Goal: Transaction & Acquisition: Book appointment/travel/reservation

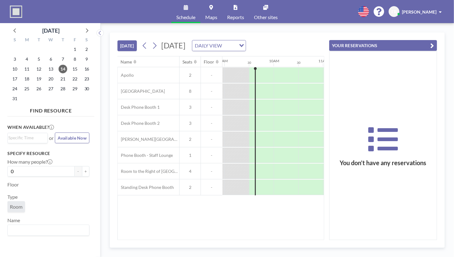
scroll to position [0, 444]
drag, startPoint x: 296, startPoint y: 140, endPoint x: 300, endPoint y: 138, distance: 3.9
click at [300, 138] on div at bounding box center [308, 139] width 25 height 15
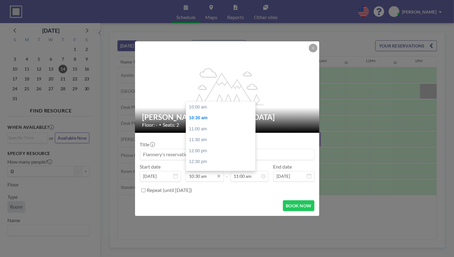
scroll to position [11, 0]
click at [200, 178] on input "10:30 am" at bounding box center [205, 176] width 38 height 10
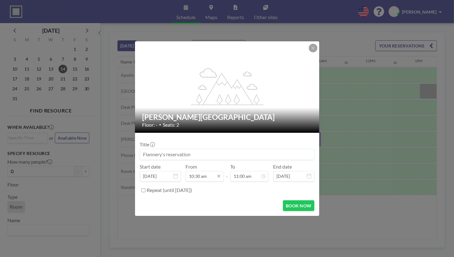
drag, startPoint x: 380, startPoint y: 149, endPoint x: 194, endPoint y: 177, distance: 188.1
click at [194, 177] on input "10:30 am" at bounding box center [205, 176] width 38 height 10
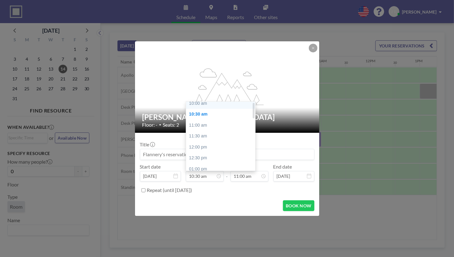
scroll to position [0, 0]
click at [203, 105] on div "10:00 am" at bounding box center [222, 107] width 72 height 11
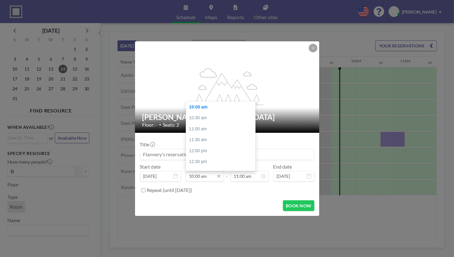
click at [197, 179] on input "10:00 am" at bounding box center [205, 176] width 38 height 10
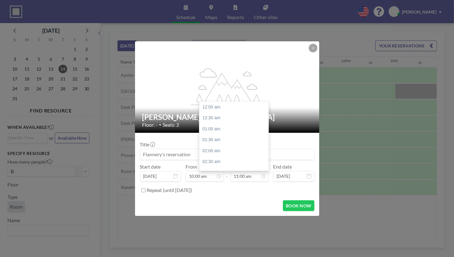
scroll to position [241, 0]
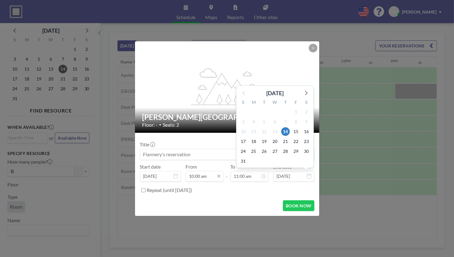
drag, startPoint x: 293, startPoint y: 172, endPoint x: 197, endPoint y: 176, distance: 96.5
click at [197, 176] on input "10:00 am" at bounding box center [205, 176] width 38 height 10
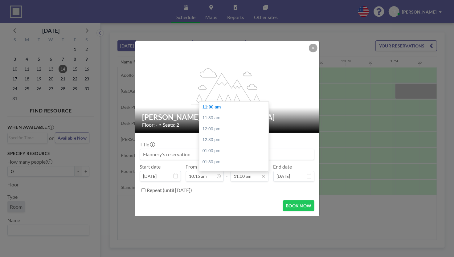
type input "10:15 am"
click at [250, 179] on input "11:00 am" at bounding box center [250, 176] width 38 height 10
click at [218, 151] on div "01:00 pm" at bounding box center [235, 150] width 72 height 11
type input "01:00 pm"
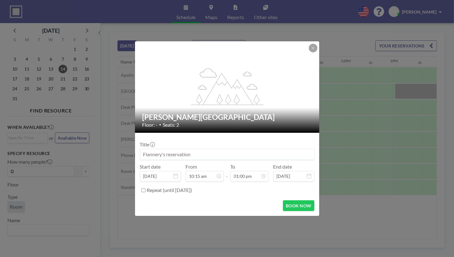
click at [186, 153] on input at bounding box center [227, 154] width 174 height 10
type input "[PERSON_NAME] - Virtual Meetings"
click at [303, 202] on button "BOOK NOW" at bounding box center [298, 205] width 31 height 11
